Goal: Information Seeking & Learning: Learn about a topic

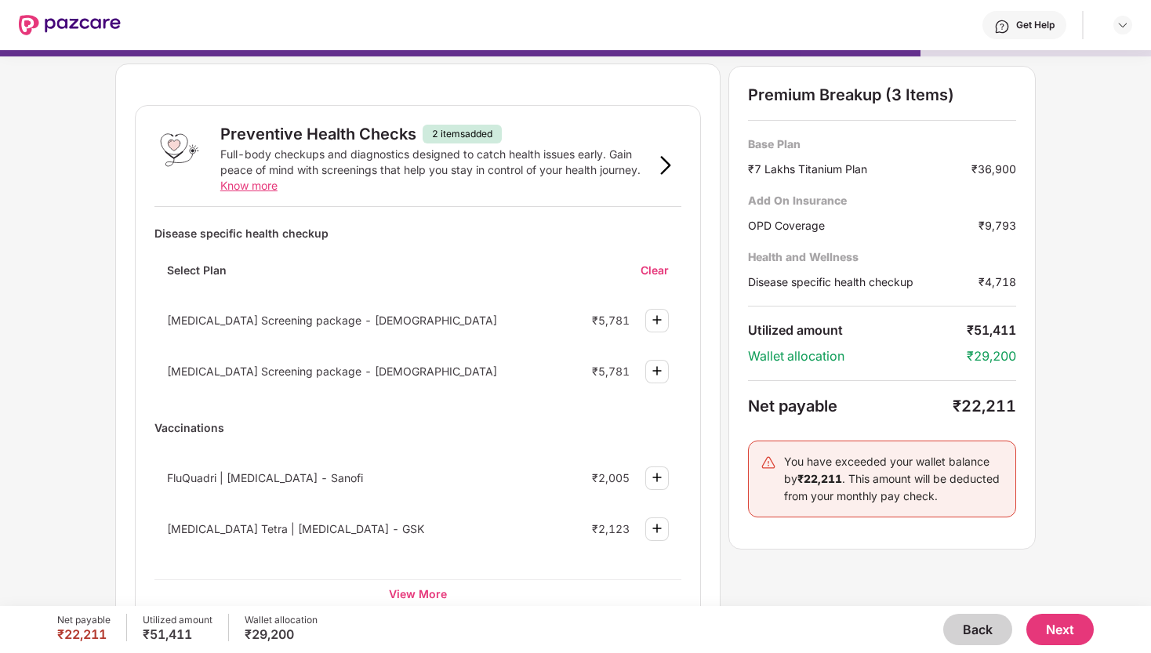
scroll to position [85, 0]
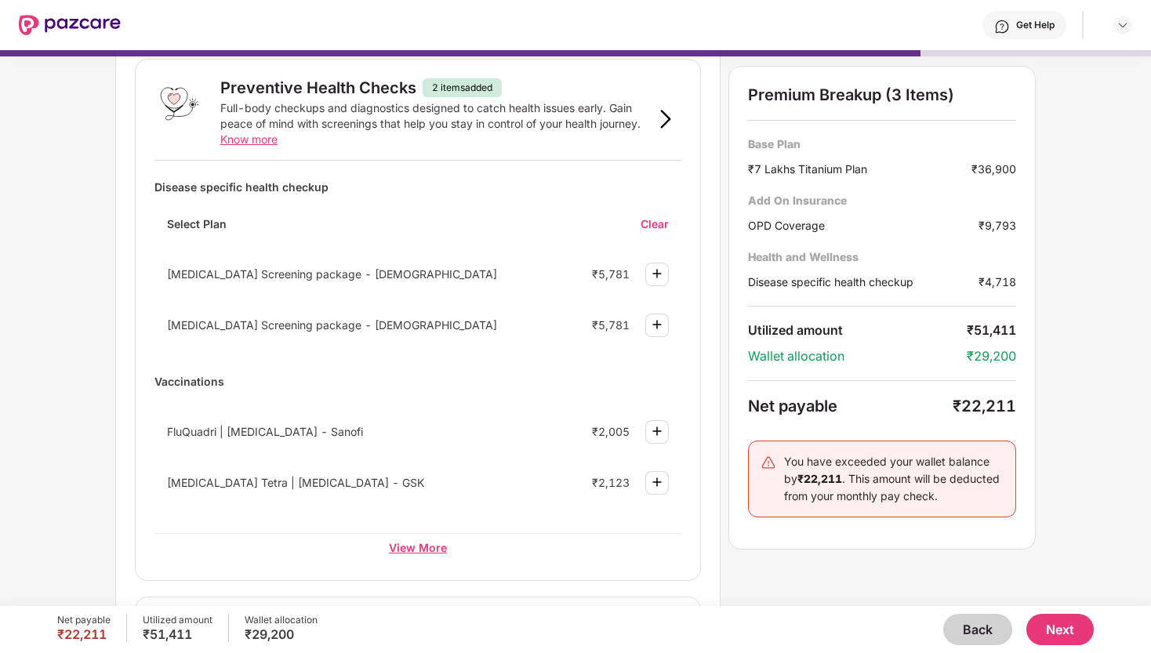
click at [433, 545] on div "View More" at bounding box center [417, 547] width 527 height 28
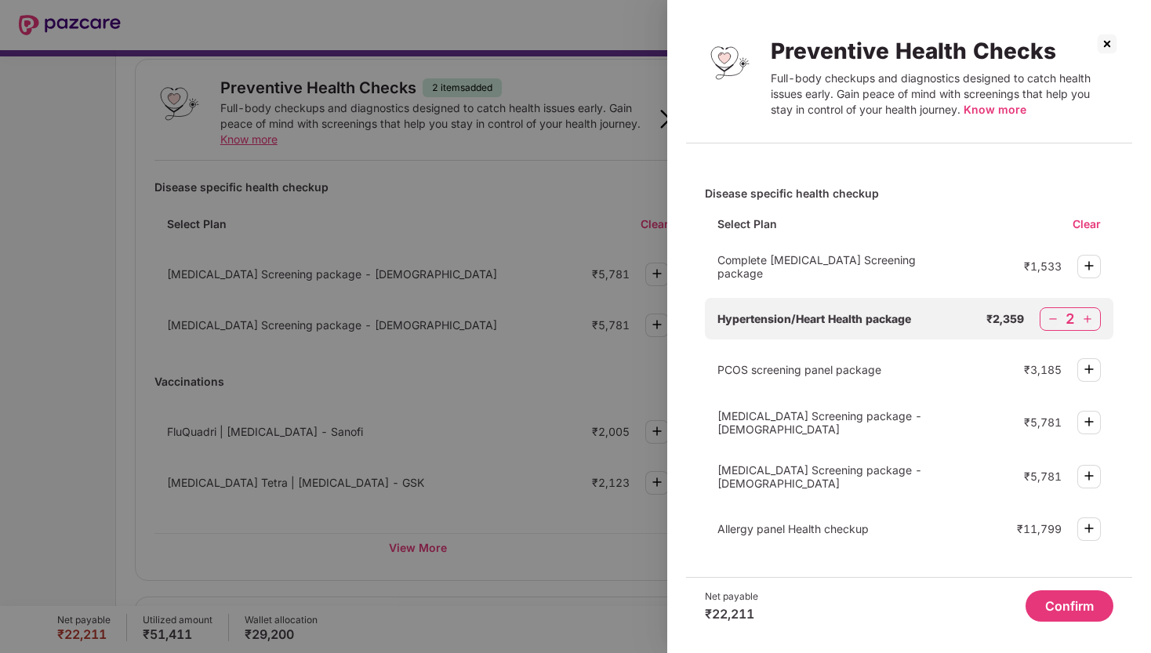
scroll to position [0, 0]
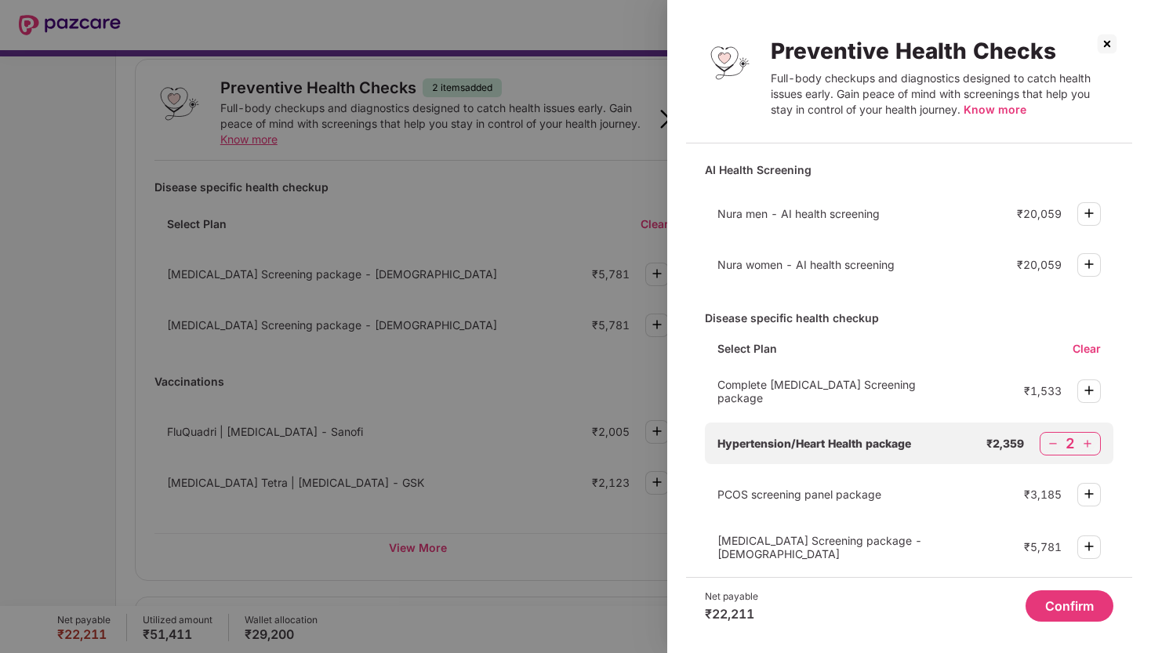
click at [606, 353] on div at bounding box center [575, 326] width 1151 height 653
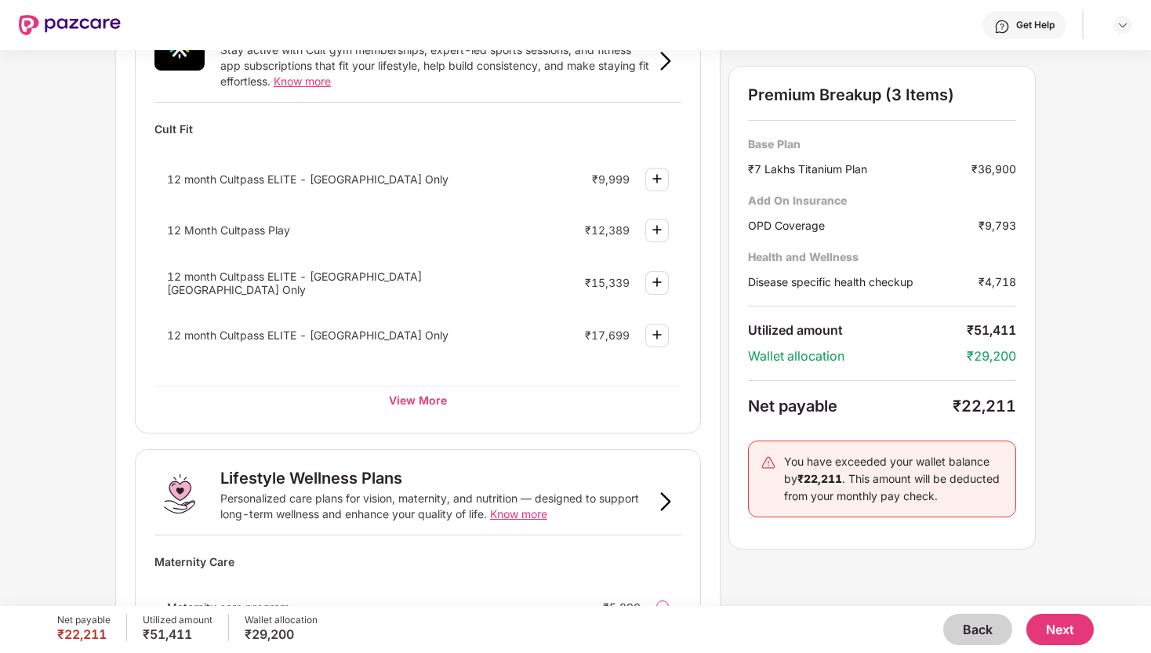
scroll to position [678, 0]
click at [421, 401] on div "View More" at bounding box center [417, 402] width 527 height 28
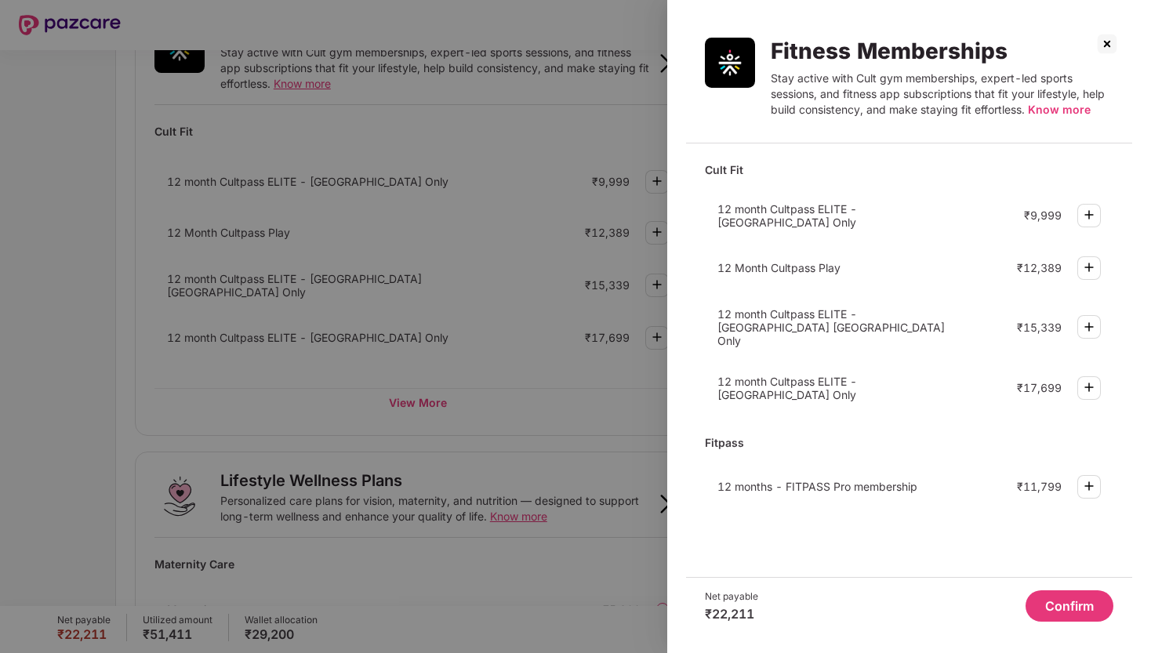
click at [1108, 45] on img at bounding box center [1107, 43] width 25 height 25
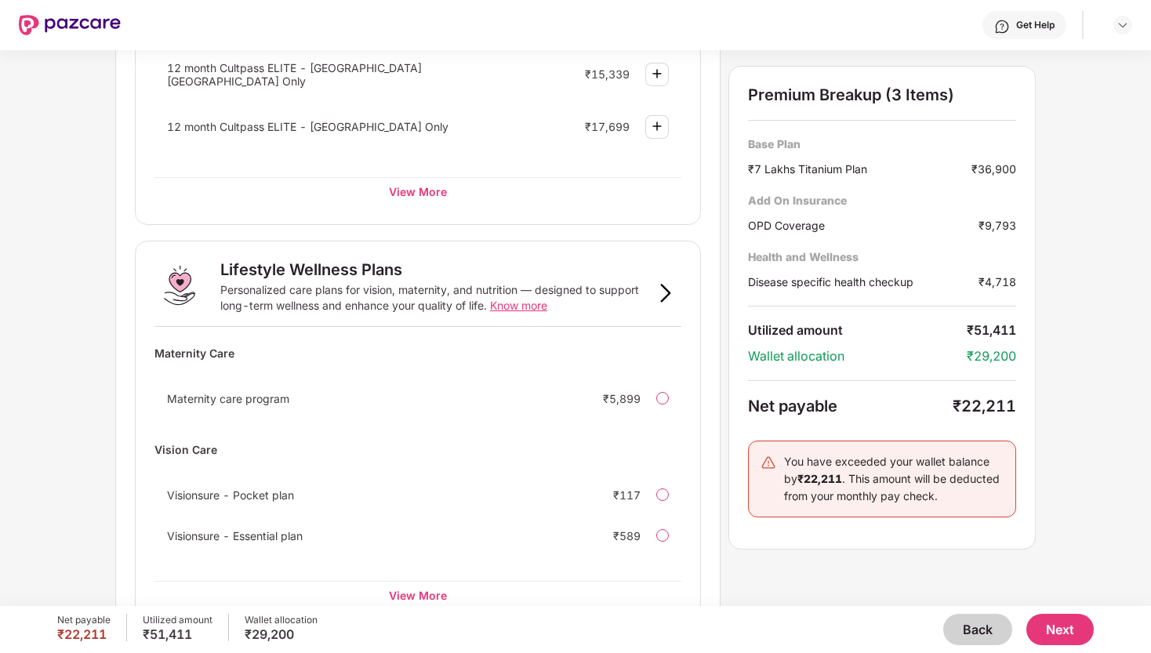
scroll to position [928, 0]
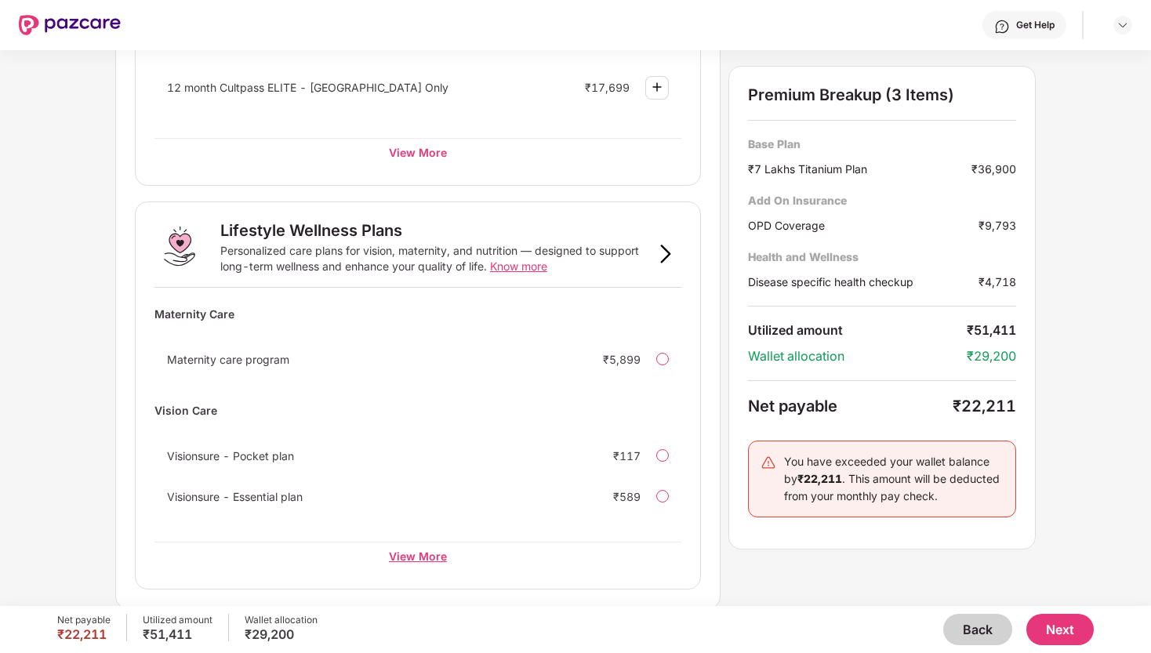
click at [418, 547] on div "View More" at bounding box center [417, 556] width 527 height 28
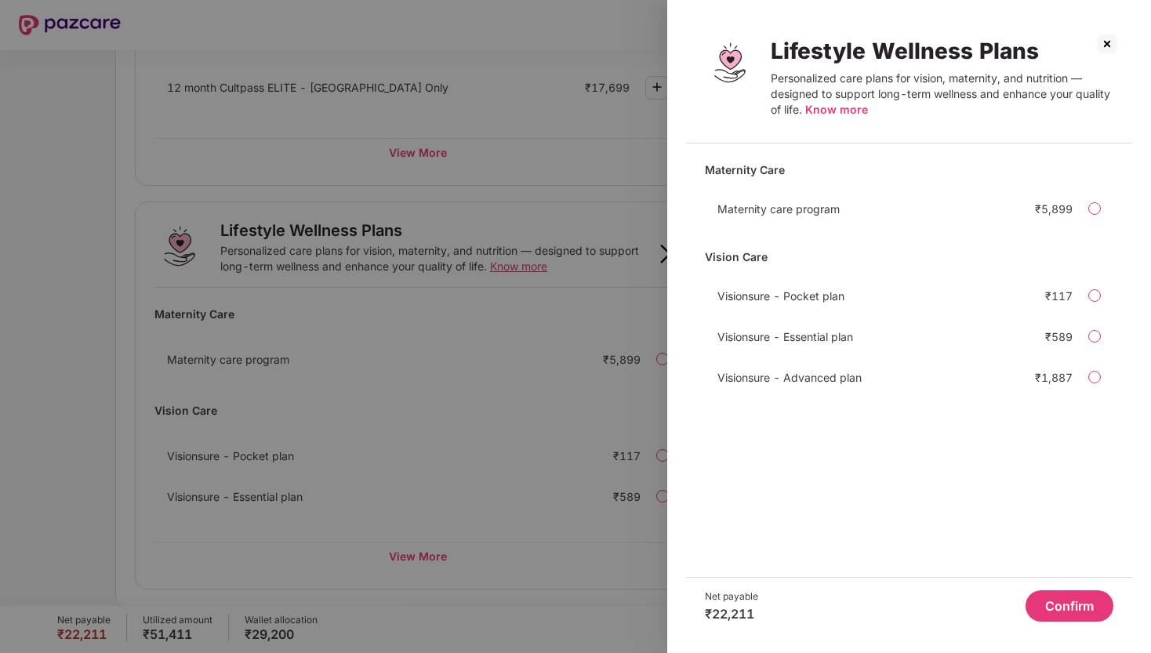
click at [563, 397] on div at bounding box center [575, 326] width 1151 height 653
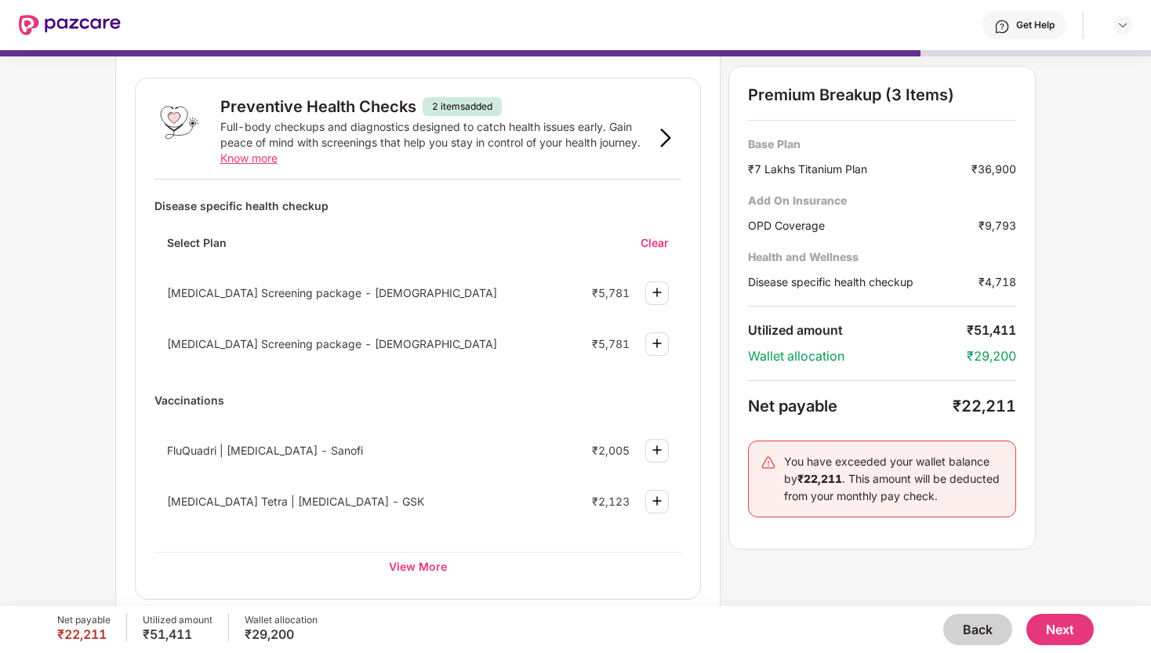
scroll to position [0, 0]
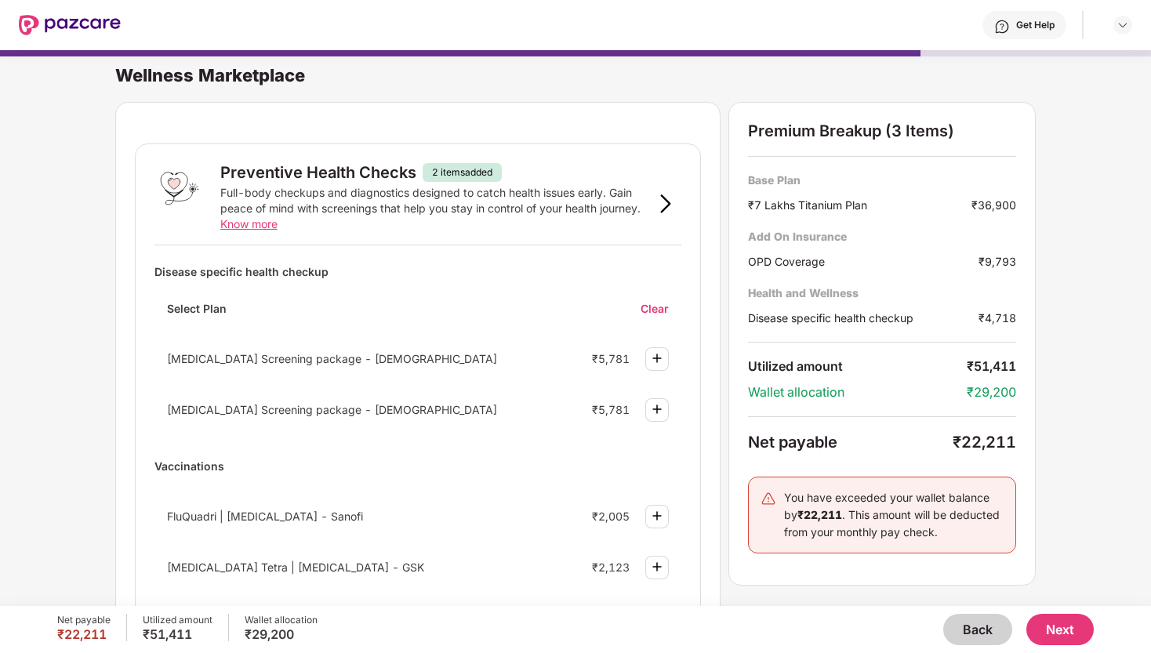
click at [410, 205] on div "Full-body checkups and diagnostics designed to catch health issues early. Gain …" at bounding box center [435, 208] width 430 height 47
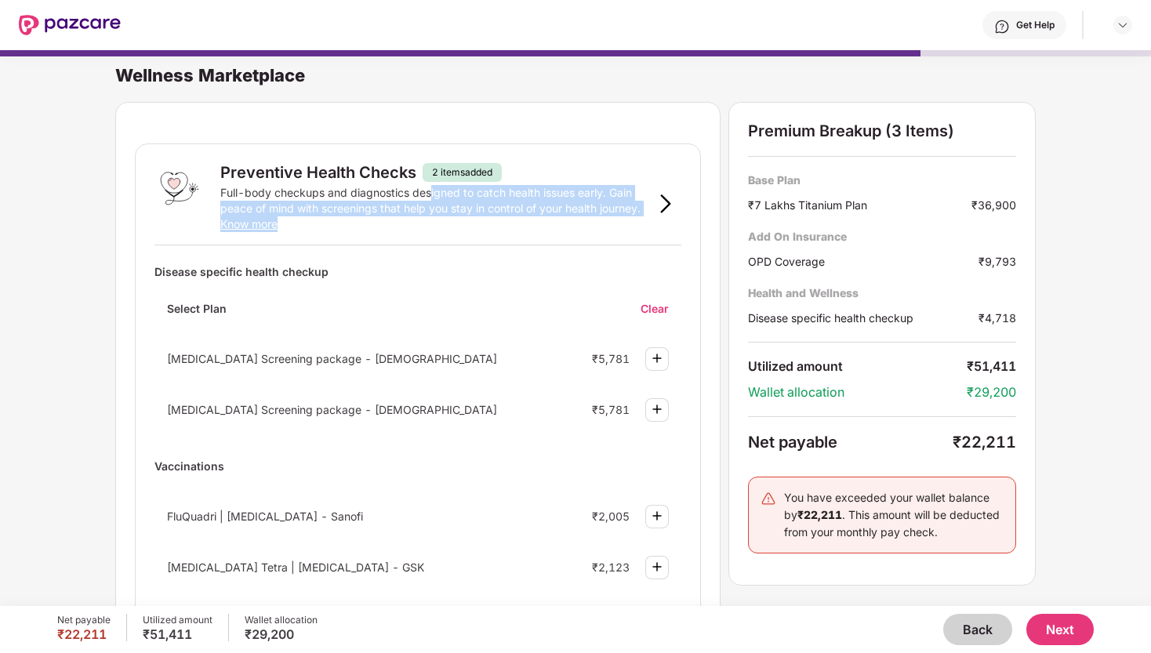
drag, startPoint x: 429, startPoint y: 191, endPoint x: 454, endPoint y: 220, distance: 38.4
click at [454, 220] on div "Full-body checkups and diagnostics designed to catch health issues early. Gain …" at bounding box center [435, 208] width 430 height 47
click at [466, 198] on div "Full-body checkups and diagnostics designed to catch health issues early. Gain …" at bounding box center [435, 208] width 430 height 47
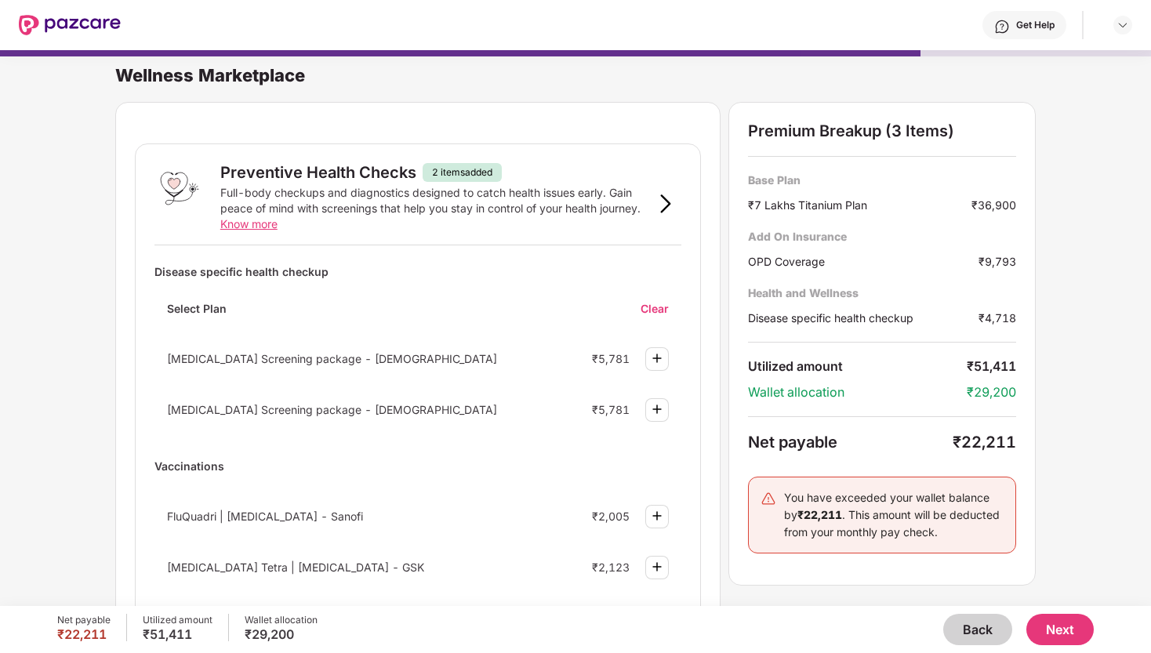
click at [666, 201] on img at bounding box center [665, 203] width 19 height 19
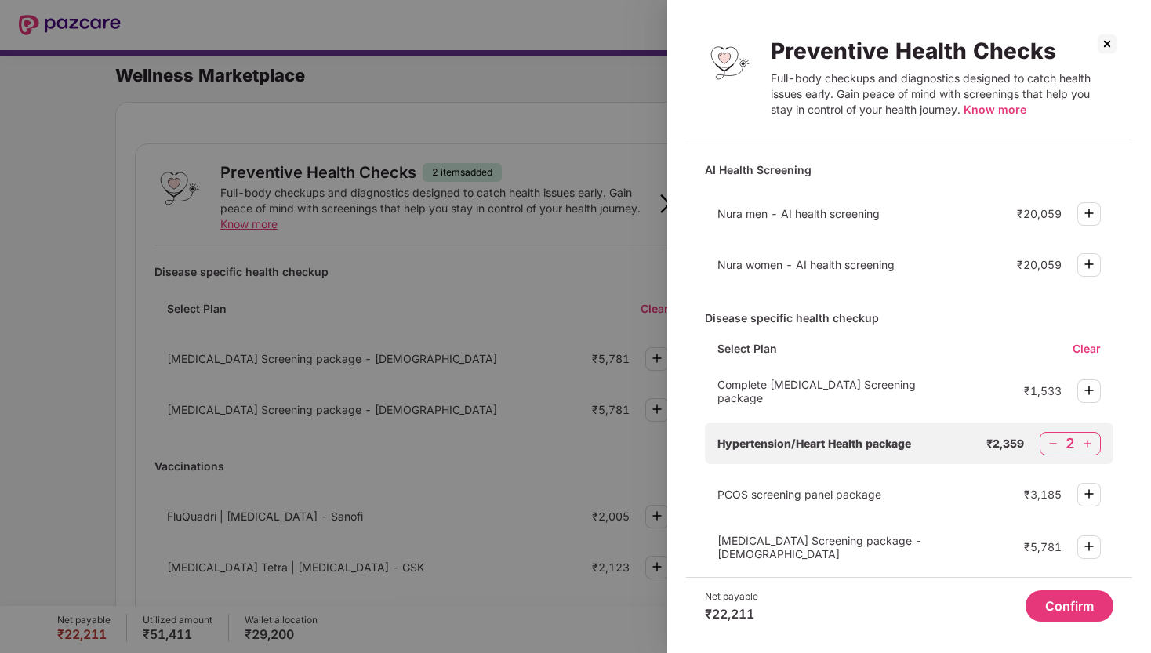
click at [1106, 48] on img at bounding box center [1107, 43] width 25 height 25
